Goal: Task Accomplishment & Management: Manage account settings

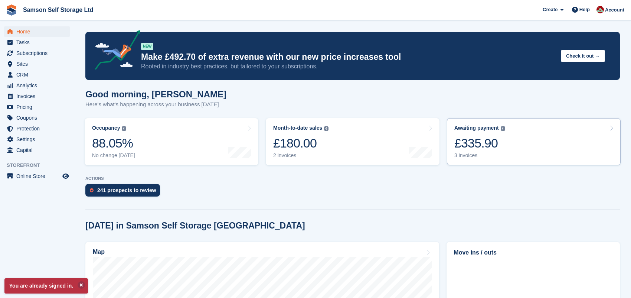
click at [469, 135] on div "£335.90" at bounding box center [479, 142] width 51 height 15
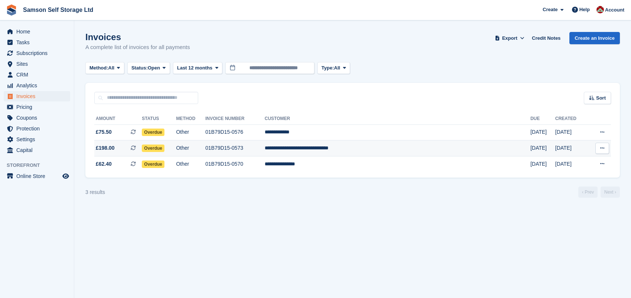
click at [350, 150] on td "**********" at bounding box center [398, 148] width 266 height 16
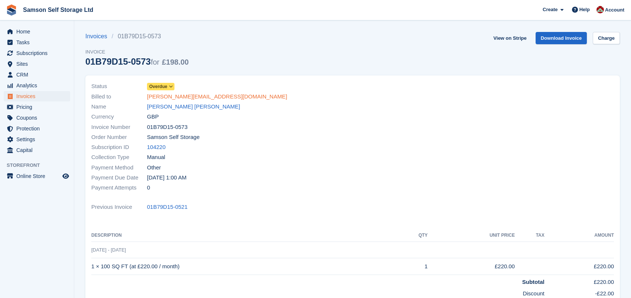
click at [167, 95] on link "[PERSON_NAME][EMAIL_ADDRESS][DOMAIN_NAME]" at bounding box center [217, 96] width 140 height 9
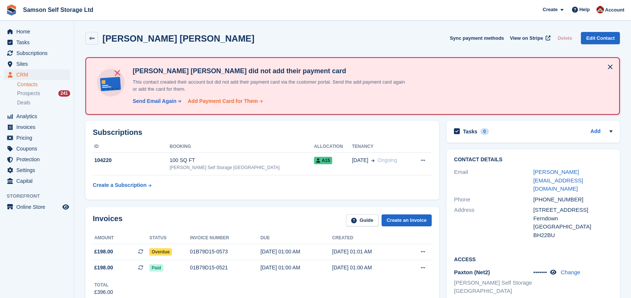
click at [218, 101] on div "Add Payment Card for Them" at bounding box center [223, 101] width 70 height 8
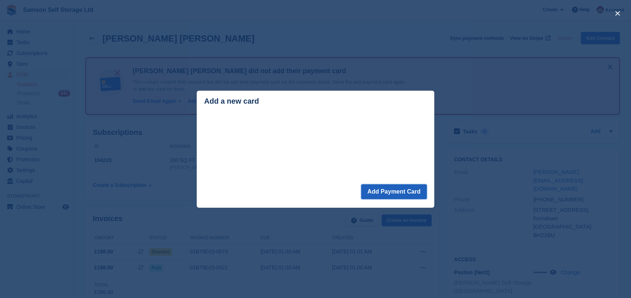
click at [397, 190] on button "Add Payment Card" at bounding box center [394, 191] width 66 height 15
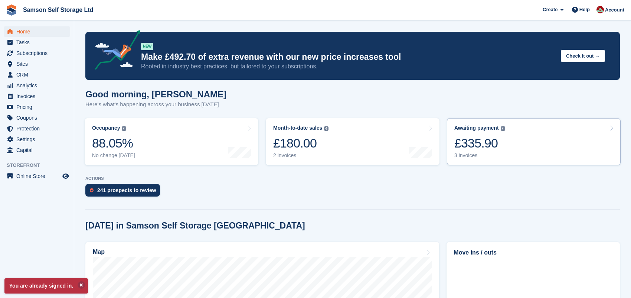
click at [497, 143] on div "£335.90" at bounding box center [479, 142] width 51 height 15
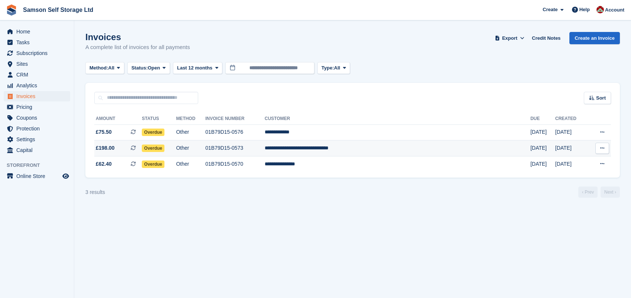
click at [353, 150] on td "**********" at bounding box center [398, 148] width 266 height 16
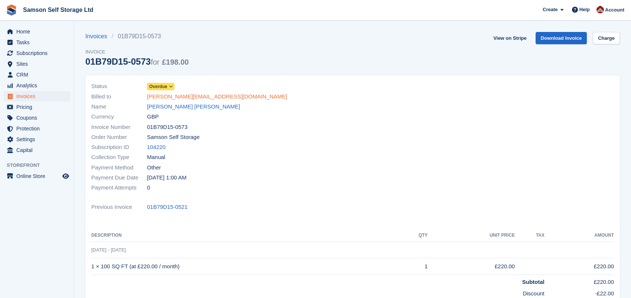
click at [167, 98] on link "richard.t78@outlook.com" at bounding box center [217, 96] width 140 height 9
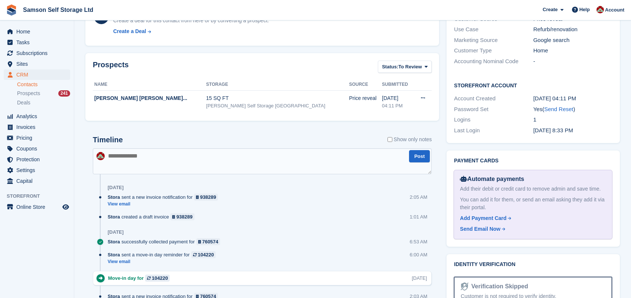
scroll to position [334, 0]
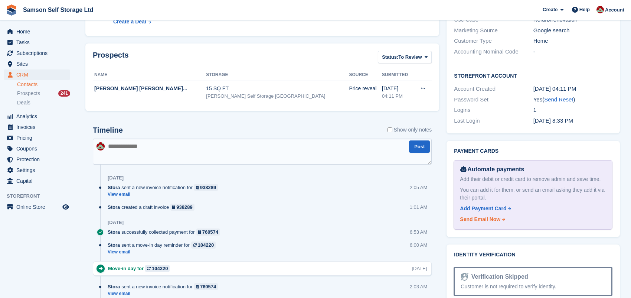
click at [484, 215] on div "Send Email Now" at bounding box center [480, 219] width 40 height 8
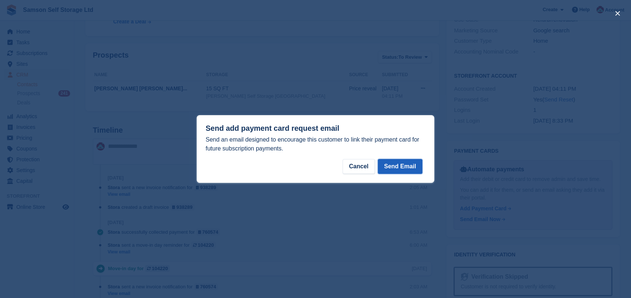
click at [399, 166] on button "Send Email" at bounding box center [400, 166] width 45 height 15
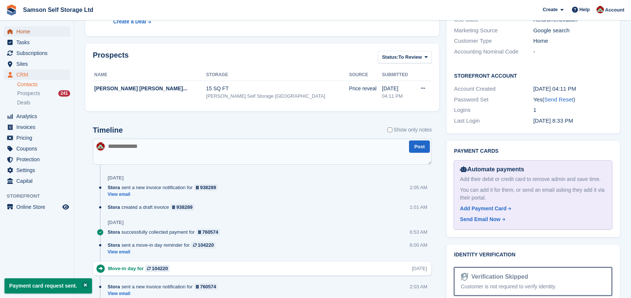
click at [22, 30] on span "Home" at bounding box center [38, 31] width 45 height 10
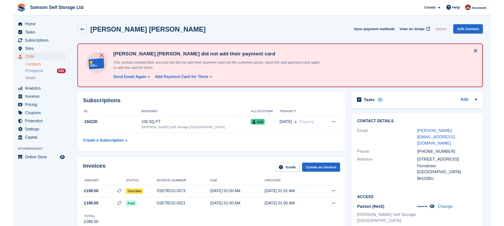
scroll to position [334, 0]
